Goal: Information Seeking & Learning: Learn about a topic

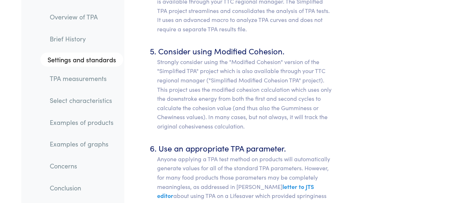
scroll to position [4034, 0]
click at [88, 85] on link "TPA measurements" at bounding box center [83, 78] width 79 height 17
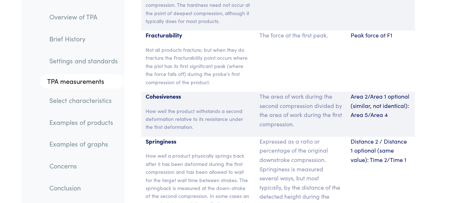
scroll to position [5462, 0]
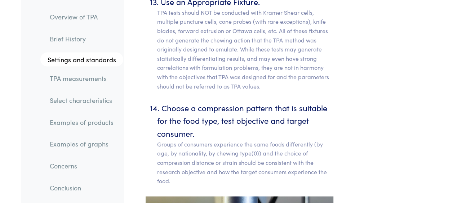
drag, startPoint x: 281, startPoint y: 23, endPoint x: 398, endPoint y: -37, distance: 131.9
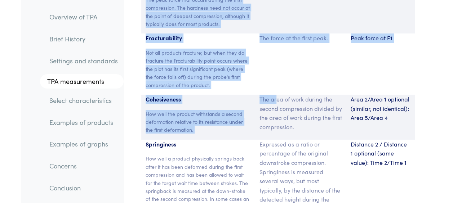
scroll to position [5459, 0]
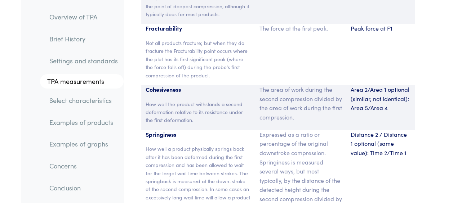
click at [323, 130] on p "Expressed as a ratio or percentage of the original downstroke compression. Spri…" at bounding box center [300, 176] width 82 height 92
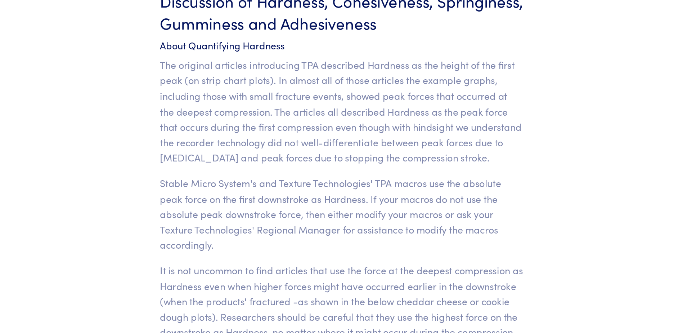
scroll to position [5588, 0]
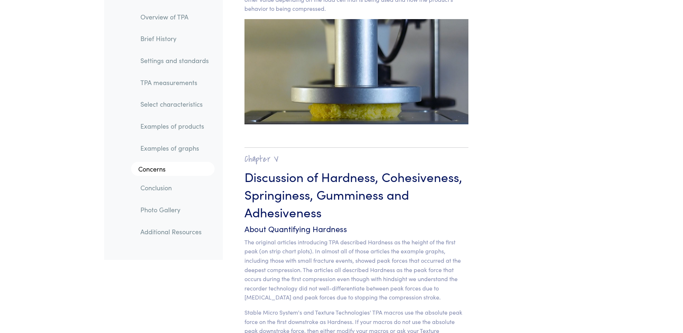
scroll to position [5444, 0]
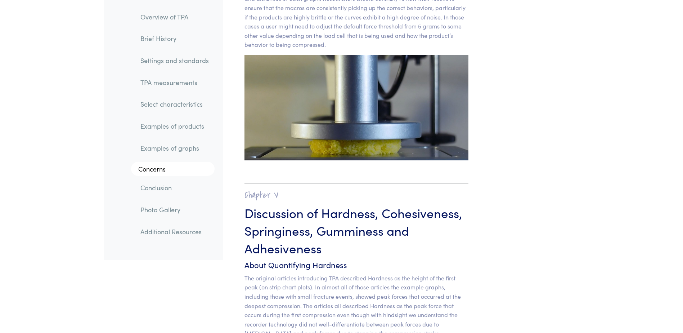
click at [157, 83] on link "TPA measurements" at bounding box center [175, 82] width 80 height 17
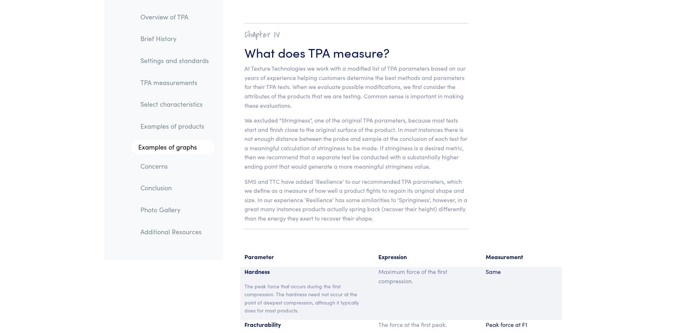
scroll to position [4476, 0]
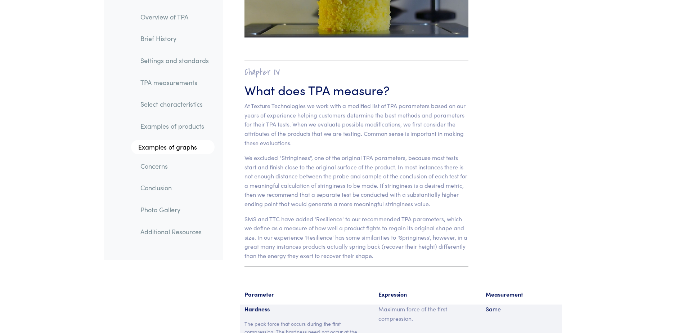
click at [159, 81] on link "TPA measurements" at bounding box center [175, 82] width 80 height 17
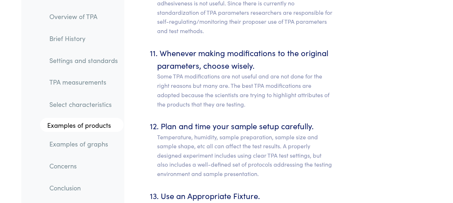
scroll to position [4563, 0]
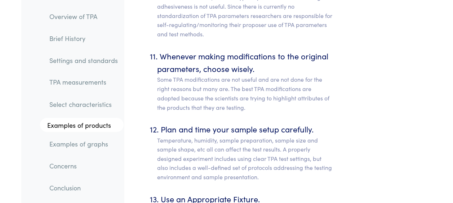
click at [75, 124] on link "Examples of products" at bounding box center [82, 125] width 84 height 14
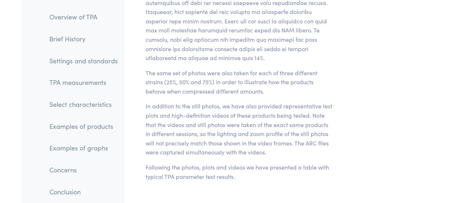
scroll to position [8188, 0]
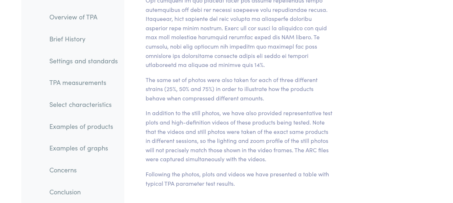
click at [105, 84] on link "TPA measurements" at bounding box center [84, 82] width 80 height 17
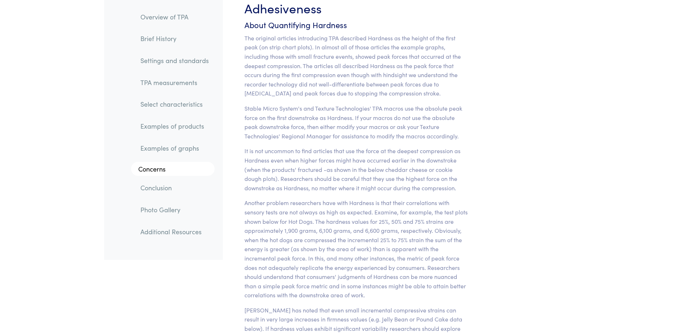
scroll to position [5742, 0]
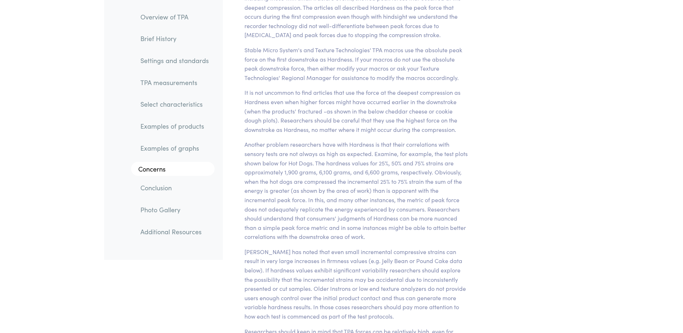
click at [172, 91] on li "Select characteristics" at bounding box center [169, 102] width 91 height 22
click at [174, 86] on link "TPA measurements" at bounding box center [175, 82] width 80 height 17
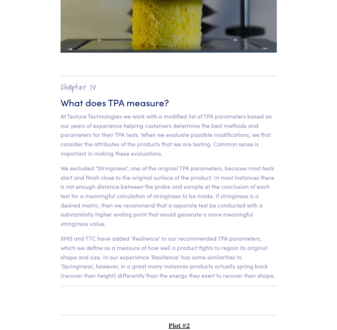
scroll to position [4836, 0]
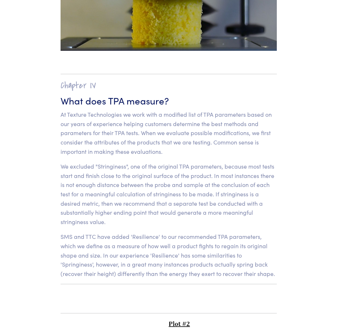
click at [152, 203] on p "SMS and TTC have added 'Resilience' to our recommended TPA parameters, which we…" at bounding box center [168, 255] width 216 height 46
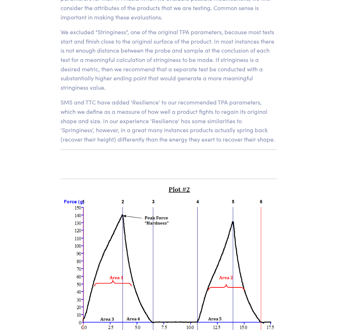
scroll to position [5016, 0]
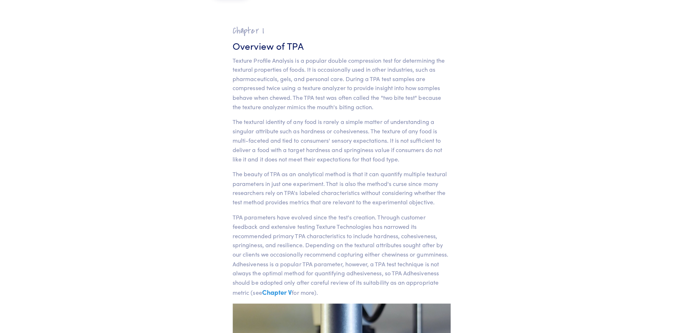
scroll to position [0, 0]
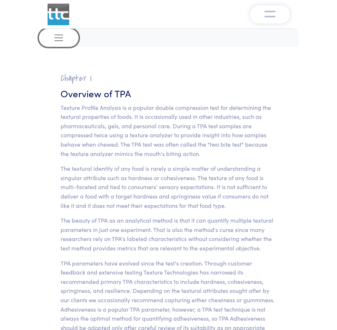
click at [58, 38] on span "Toggle navigation" at bounding box center [58, 37] width 11 height 11
click at [51, 40] on button "Toggle navigation" at bounding box center [59, 38] width 40 height 18
click at [87, 96] on h3 "Overview of TPA" at bounding box center [168, 93] width 216 height 13
click at [97, 118] on p "Texture Profile Analysis is a popular double compression test for determining t…" at bounding box center [168, 130] width 216 height 55
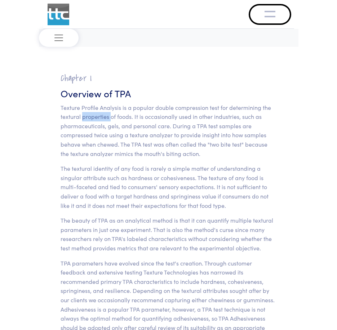
click at [275, 9] on button "Toggle navigation" at bounding box center [270, 14] width 40 height 18
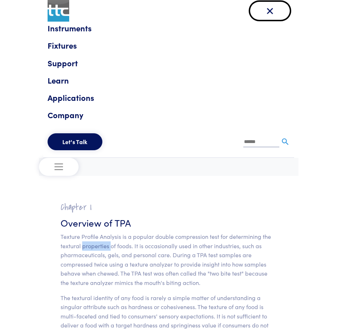
click at [280, 9] on button "Toggle navigation" at bounding box center [270, 11] width 40 height 18
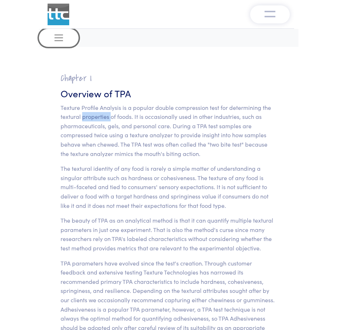
click at [74, 44] on button "Toggle navigation" at bounding box center [59, 38] width 40 height 18
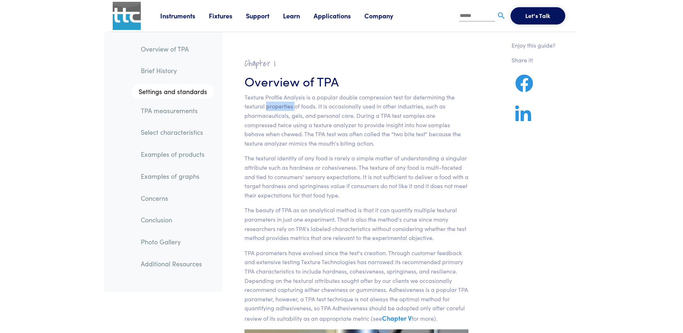
click at [185, 114] on link "TPA measurements" at bounding box center [174, 110] width 79 height 17
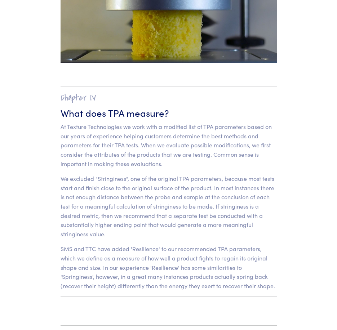
scroll to position [4764, 0]
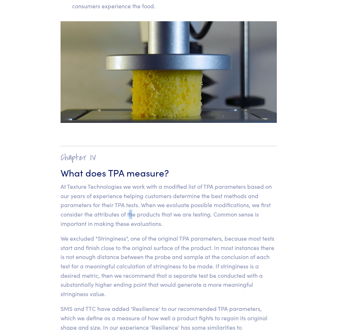
click at [130, 184] on p "At Texture Technologies we work with a modified list of TPA parameters based on…" at bounding box center [168, 205] width 216 height 46
drag, startPoint x: 130, startPoint y: 184, endPoint x: 87, endPoint y: 149, distance: 55.8
click at [87, 166] on h3 "What does TPA measure?" at bounding box center [168, 172] width 216 height 13
drag, startPoint x: 85, startPoint y: 152, endPoint x: 83, endPoint y: 158, distance: 6.0
click at [83, 158] on section "Chapter IV What does TPA measure? At Texture Technologies we work with a modifi…" at bounding box center [168, 250] width 251 height 239
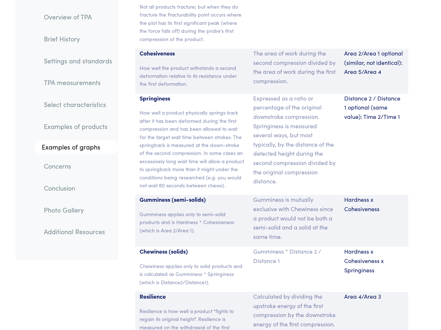
scroll to position [5495, 0]
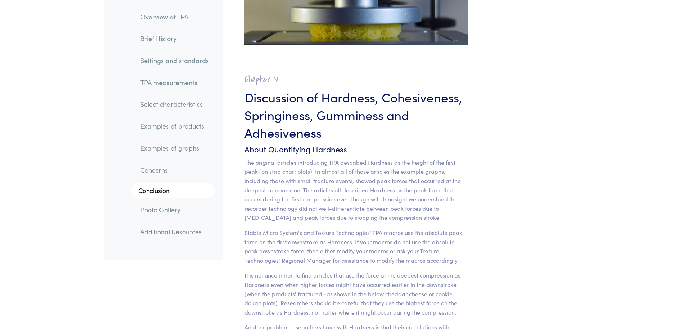
scroll to position [5572, 0]
